Goal: Task Accomplishment & Management: Manage account settings

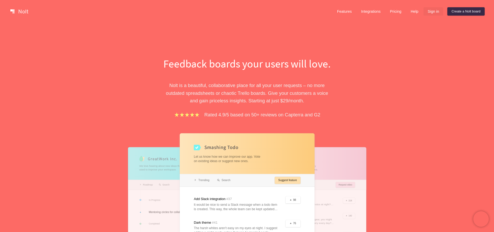
click at [432, 12] on link "Sign in" at bounding box center [434, 11] width 20 height 8
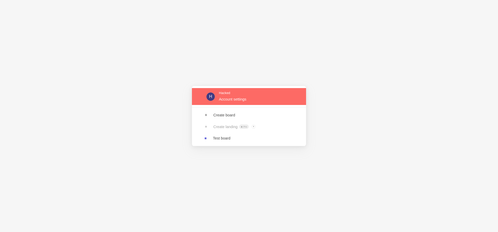
click at [232, 100] on link at bounding box center [249, 96] width 114 height 17
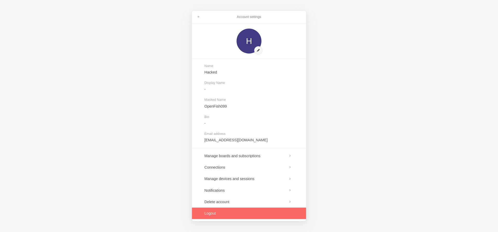
click at [212, 215] on link at bounding box center [249, 212] width 114 height 11
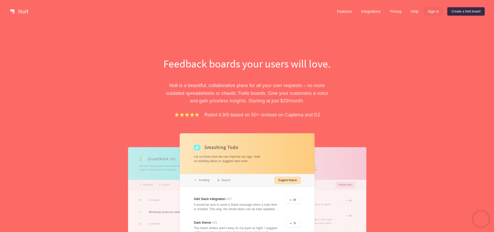
click at [428, 14] on link "Sign in" at bounding box center [434, 11] width 20 height 8
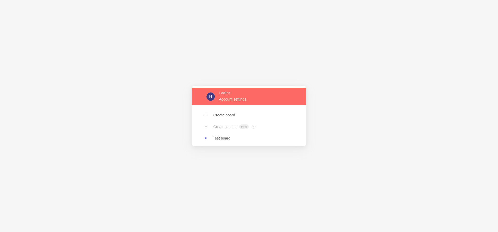
click at [236, 101] on link at bounding box center [249, 96] width 114 height 17
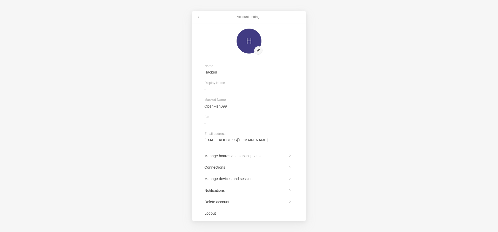
click at [158, 97] on div "Account settings H Name Hacked Display Name - Masked Name OpenFish099 Bio - Ema…" at bounding box center [249, 116] width 498 height 232
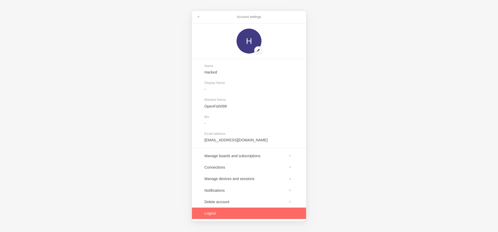
click at [218, 213] on link at bounding box center [249, 212] width 114 height 11
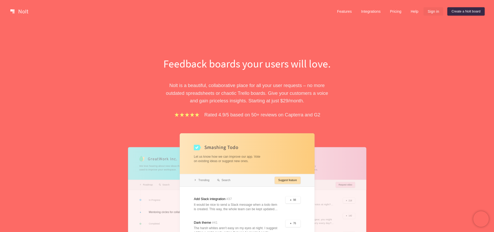
click at [436, 12] on link "Sign in" at bounding box center [434, 11] width 20 height 8
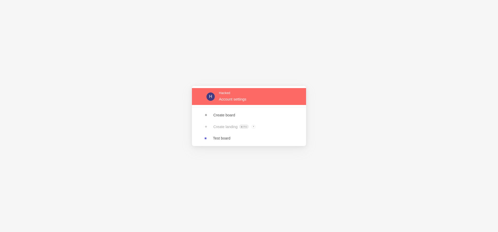
click at [238, 98] on link at bounding box center [249, 96] width 114 height 17
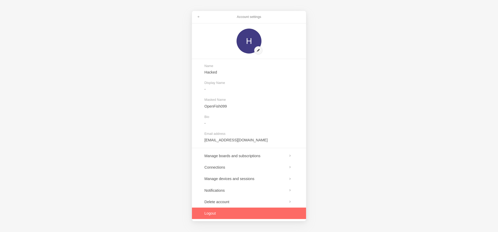
click at [222, 212] on link at bounding box center [249, 212] width 114 height 11
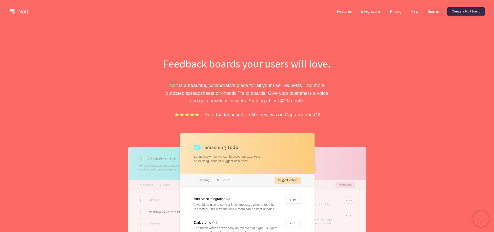
click at [434, 12] on link "Sign in" at bounding box center [434, 11] width 20 height 8
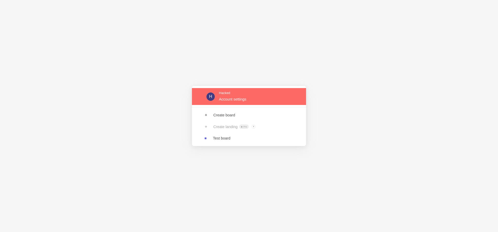
click at [235, 100] on link at bounding box center [249, 96] width 114 height 17
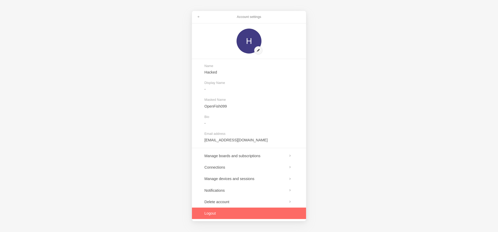
click at [217, 213] on link at bounding box center [249, 212] width 114 height 11
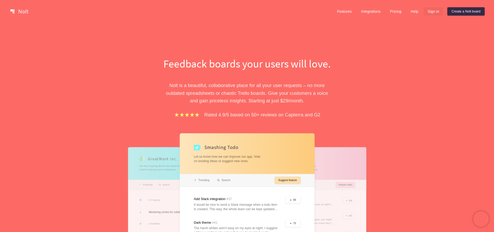
click at [436, 14] on link "Sign in" at bounding box center [434, 11] width 20 height 8
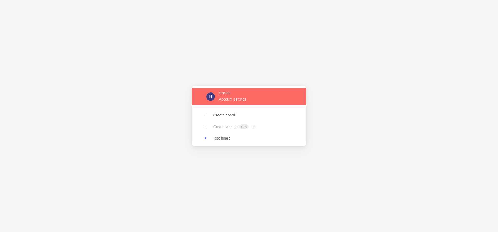
click at [232, 95] on link at bounding box center [249, 96] width 114 height 17
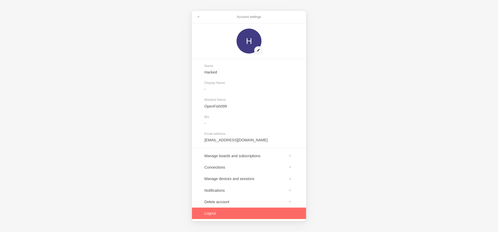
click at [216, 212] on link at bounding box center [249, 212] width 114 height 11
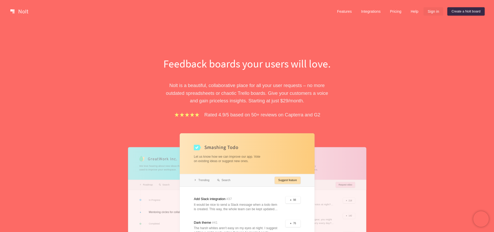
click at [424, 15] on link "Sign in" at bounding box center [434, 11] width 20 height 8
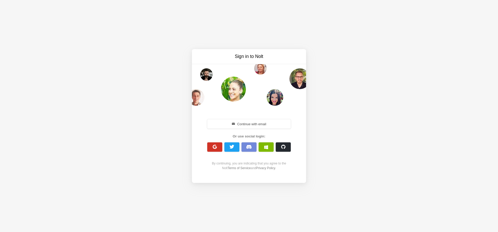
click at [218, 150] on button "button" at bounding box center [214, 146] width 15 height 9
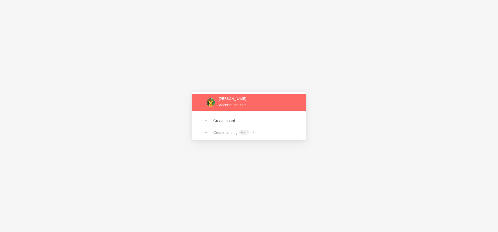
click at [224, 105] on link at bounding box center [249, 102] width 114 height 17
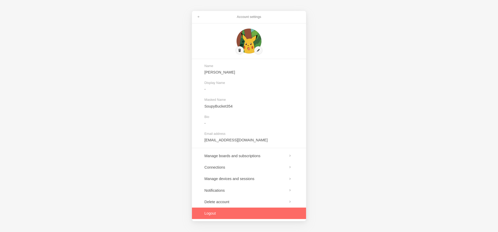
click at [208, 213] on link at bounding box center [249, 212] width 114 height 11
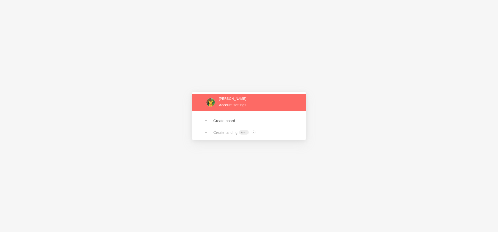
click at [233, 107] on link at bounding box center [249, 102] width 114 height 17
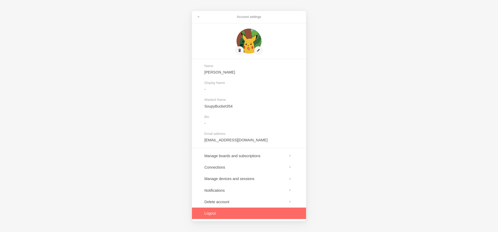
click at [208, 214] on link at bounding box center [249, 212] width 114 height 11
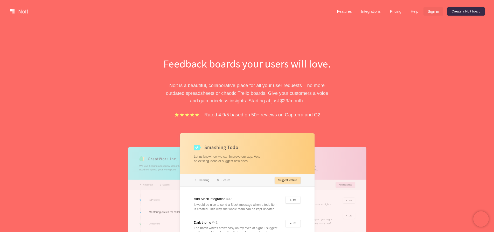
click at [437, 13] on link "Sign in" at bounding box center [434, 11] width 20 height 8
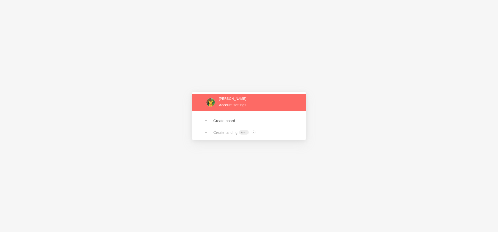
click at [226, 102] on link at bounding box center [249, 102] width 114 height 17
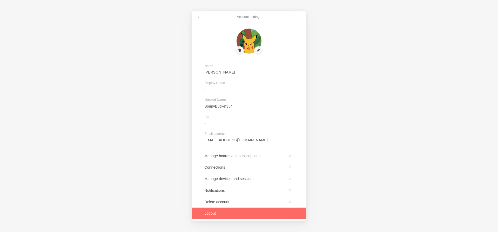
click at [213, 211] on link at bounding box center [249, 212] width 114 height 11
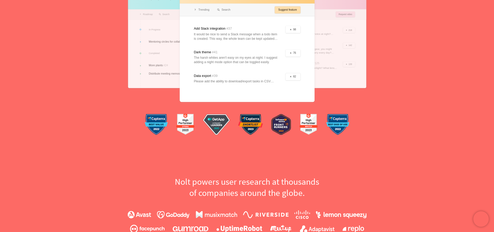
scroll to position [206, 0]
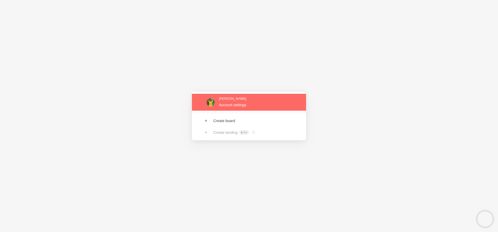
click at [232, 108] on link at bounding box center [249, 102] width 114 height 17
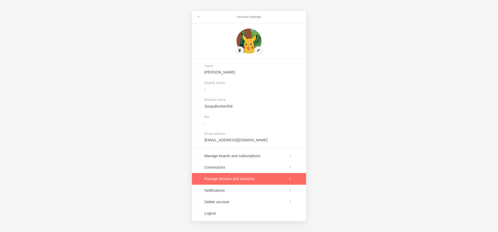
click at [231, 182] on link at bounding box center [249, 178] width 114 height 11
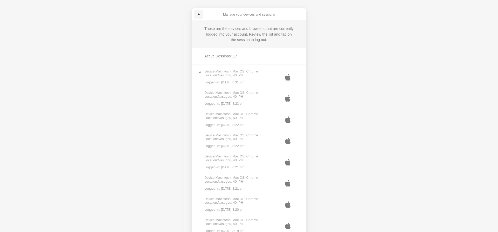
click at [199, 14] on span at bounding box center [198, 14] width 3 height 3
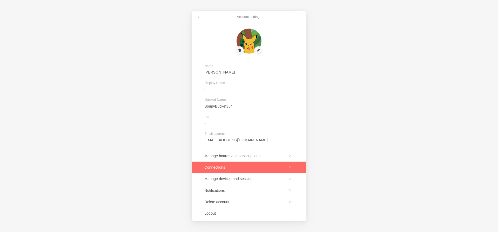
click at [230, 169] on link at bounding box center [249, 166] width 114 height 11
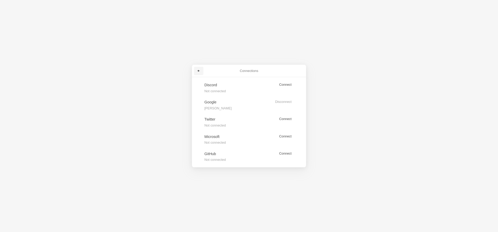
click at [201, 70] on link at bounding box center [198, 71] width 9 height 8
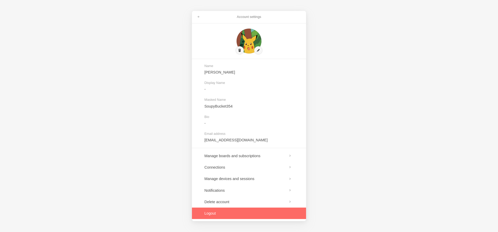
click at [207, 213] on link at bounding box center [249, 212] width 114 height 11
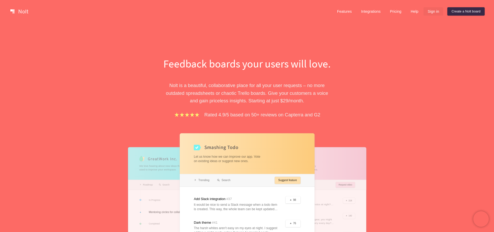
click at [433, 9] on link "Sign in" at bounding box center [434, 11] width 20 height 8
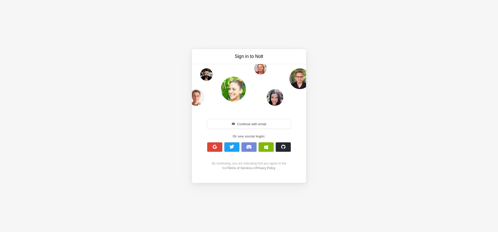
click at [267, 148] on span "button" at bounding box center [266, 147] width 4 height 4
click at [234, 122] on button "Continue with email" at bounding box center [249, 123] width 84 height 9
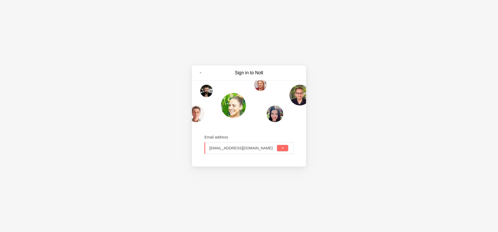
type input "hawkings2514@gmail.com"
click at [285, 151] on div "hawkings2514@gmail.com" at bounding box center [248, 148] width 89 height 12
click at [285, 150] on button "submit" at bounding box center [282, 148] width 11 height 6
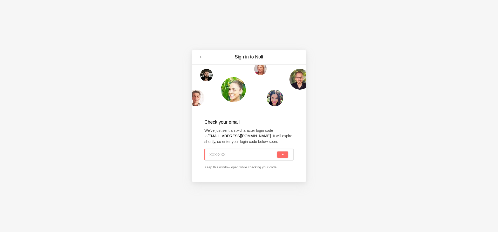
paste input "6X2-C6U"
type input "6X2-C6U"
click at [289, 153] on div "6X2-C6U" at bounding box center [248, 154] width 89 height 12
click at [285, 155] on button "submit" at bounding box center [282, 154] width 11 height 6
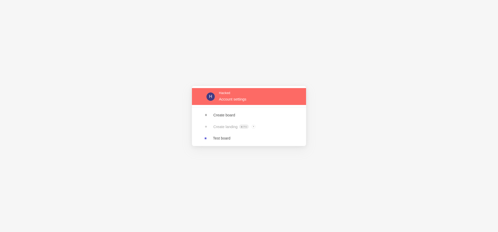
click at [229, 104] on link at bounding box center [249, 96] width 114 height 17
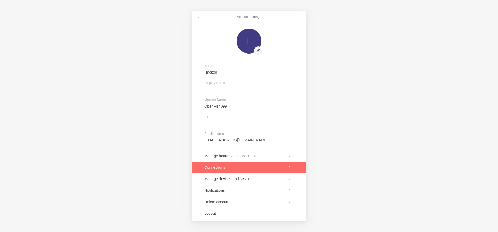
click at [224, 168] on link at bounding box center [249, 166] width 114 height 11
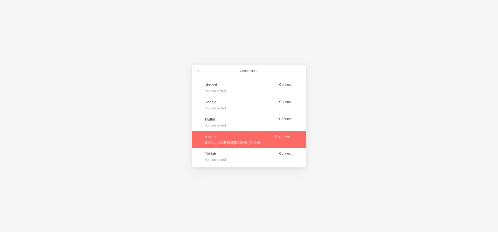
click at [282, 136] on link at bounding box center [249, 139] width 114 height 17
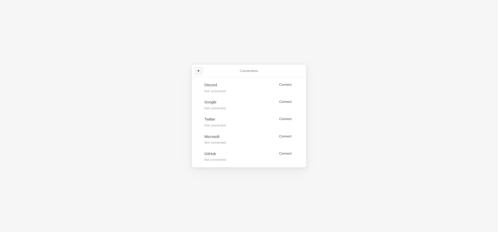
click at [198, 71] on span at bounding box center [198, 70] width 3 height 3
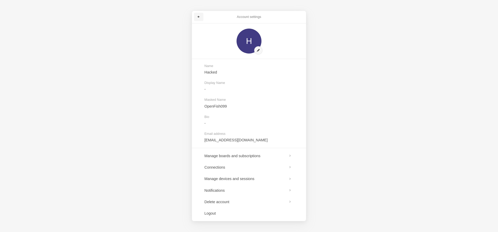
click at [198, 17] on span at bounding box center [198, 16] width 3 height 3
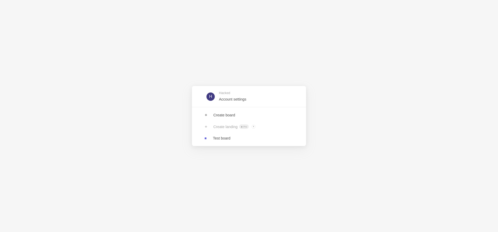
click at [270, 29] on div "H Hacked Account settings Create board Create landing Pro ? Board owners with P…" at bounding box center [249, 116] width 498 height 232
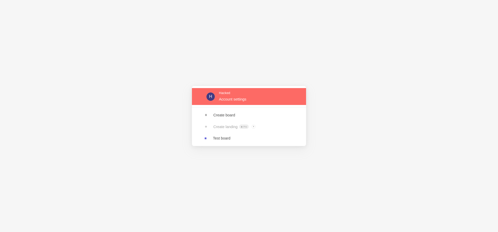
click at [224, 97] on link at bounding box center [249, 96] width 114 height 17
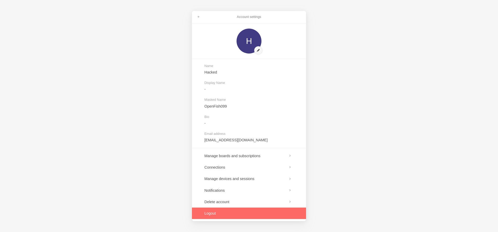
click at [216, 213] on link at bounding box center [249, 212] width 114 height 11
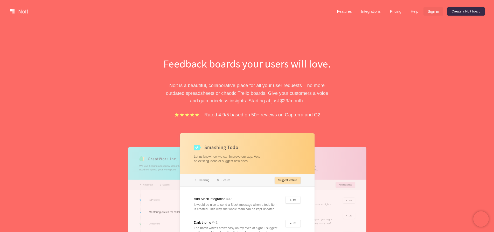
click at [431, 11] on link "Sign in" at bounding box center [434, 11] width 20 height 8
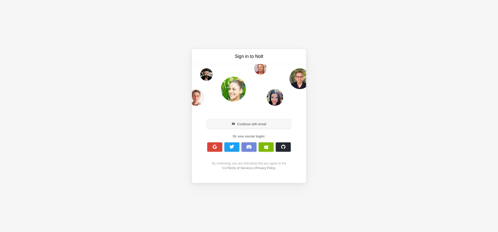
click at [243, 122] on button "Continue with email" at bounding box center [249, 123] width 84 height 9
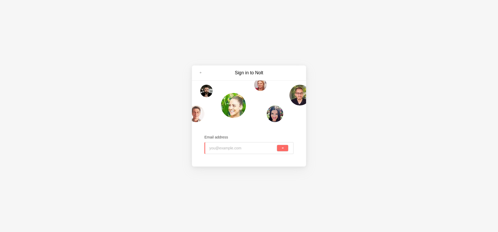
click at [230, 149] on input "email" at bounding box center [242, 147] width 67 height 11
type input "[EMAIL_ADDRESS][DOMAIN_NAME]"
click at [277, 145] on button "submit" at bounding box center [282, 148] width 11 height 6
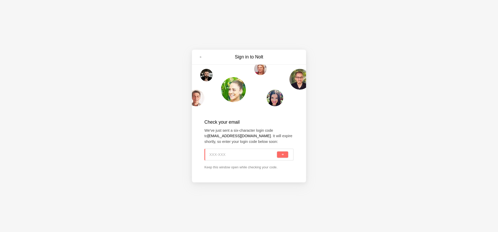
paste input "QEX-01U"
click at [283, 156] on button "submit" at bounding box center [282, 154] width 11 height 6
type input "QEX-01U"
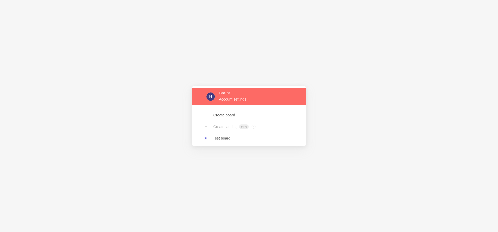
click at [224, 100] on link at bounding box center [249, 96] width 114 height 17
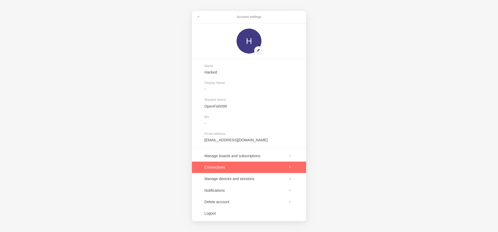
click at [224, 165] on link at bounding box center [249, 166] width 114 height 11
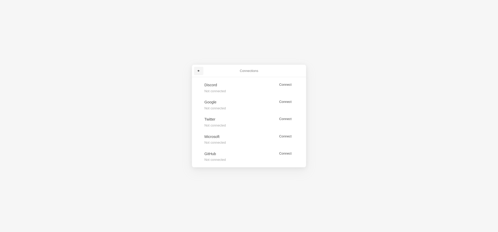
click at [198, 72] on span at bounding box center [198, 70] width 3 height 3
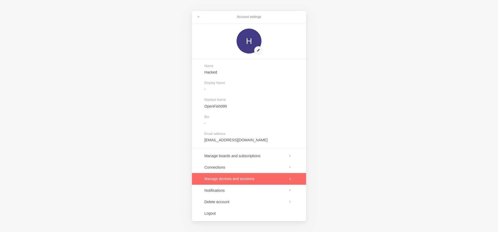
click at [227, 180] on link at bounding box center [249, 178] width 114 height 11
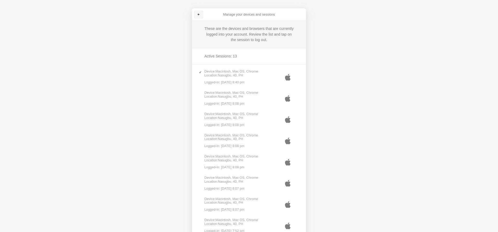
click at [197, 15] on span at bounding box center [198, 14] width 3 height 3
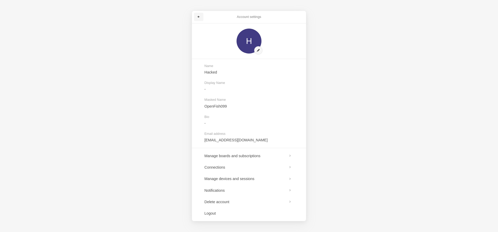
click at [197, 15] on link at bounding box center [198, 17] width 9 height 8
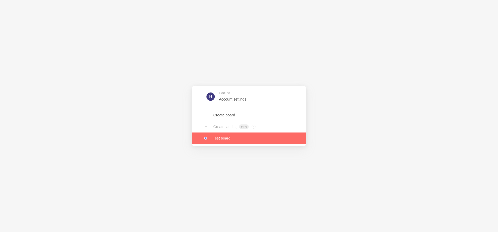
click at [223, 139] on link at bounding box center [249, 137] width 114 height 11
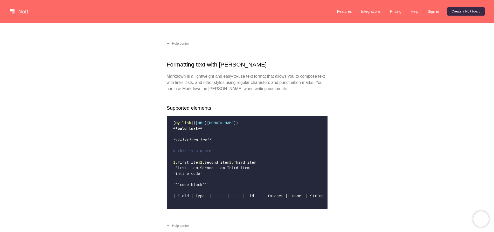
click at [248, 118] on code "[ My link ]( https://www.example.com ) **bold text** *italicized text* > This i…" at bounding box center [247, 162] width 154 height 88
drag, startPoint x: 251, startPoint y: 122, endPoint x: 172, endPoint y: 118, distance: 78.7
click at [172, 118] on code "[ My link ]( https://www.example.com ) **bold text** *italicized text* > This i…" at bounding box center [247, 162] width 154 height 88
copy code "[ My link ]( https://www.example.com )"
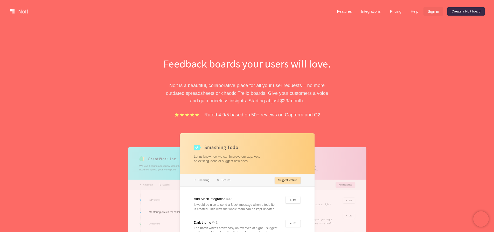
click at [435, 12] on link "Sign in" at bounding box center [434, 11] width 20 height 8
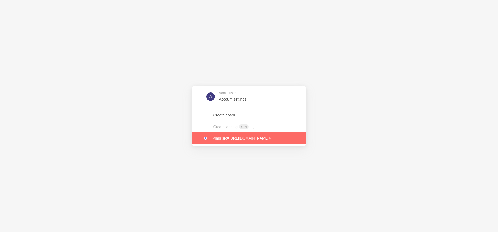
click at [238, 136] on link at bounding box center [249, 137] width 114 height 11
